Goal: Task Accomplishment & Management: Manage account settings

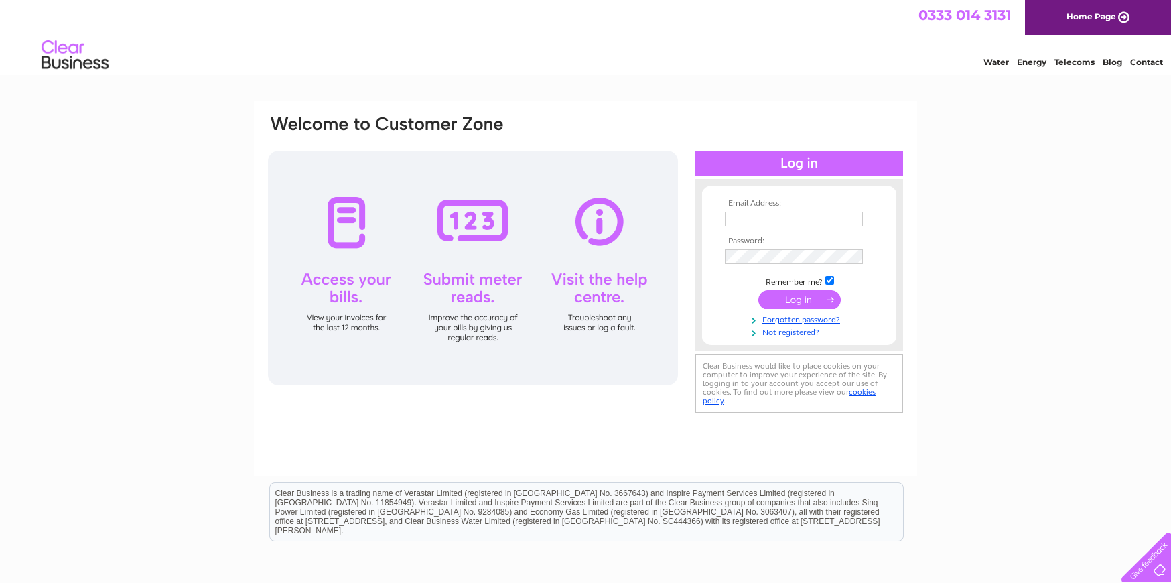
type input "margaret@standardrealestateltd.com"
click at [798, 297] on input "submit" at bounding box center [799, 299] width 82 height 19
click at [783, 304] on input "submit" at bounding box center [799, 299] width 82 height 19
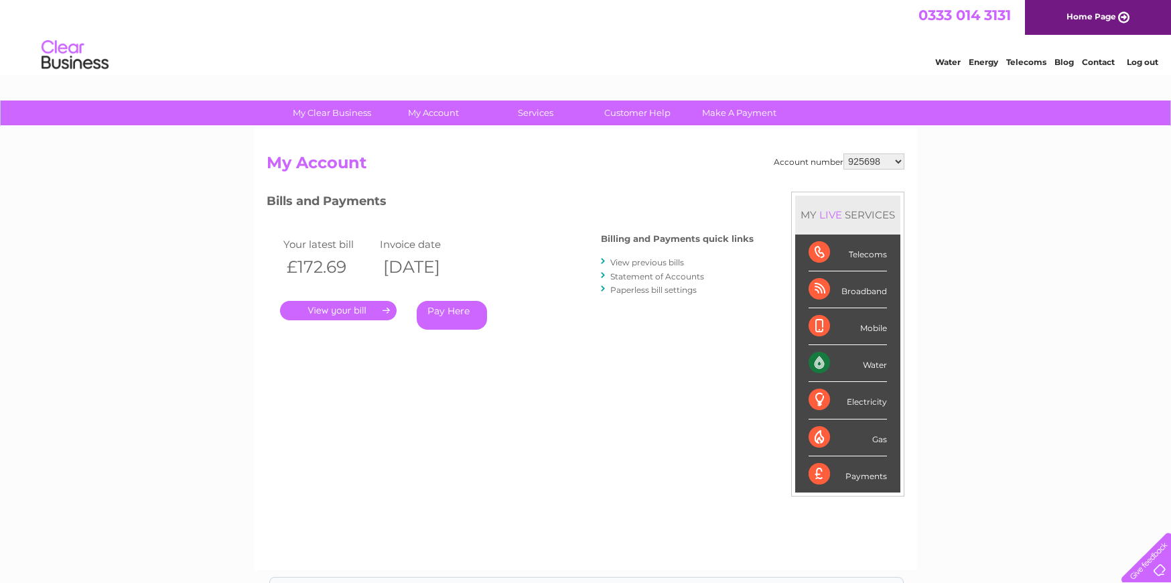
click at [862, 158] on select "925698 934462 934831 938572 941363 942374 952730 966731 966770 967205 971927 97…" at bounding box center [873, 161] width 61 height 16
select select "1112854"
click at [843, 153] on select "925698 934462 934831 938572 941363 942374 952730 966731 966770 967205 971927 97…" at bounding box center [873, 161] width 61 height 16
click at [1137, 58] on link "Log out" at bounding box center [1141, 62] width 31 height 10
